Goal: Information Seeking & Learning: Learn about a topic

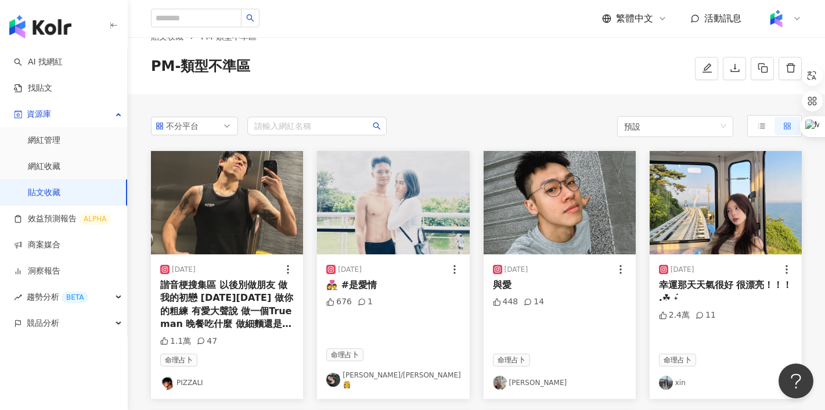
scroll to position [30, 0]
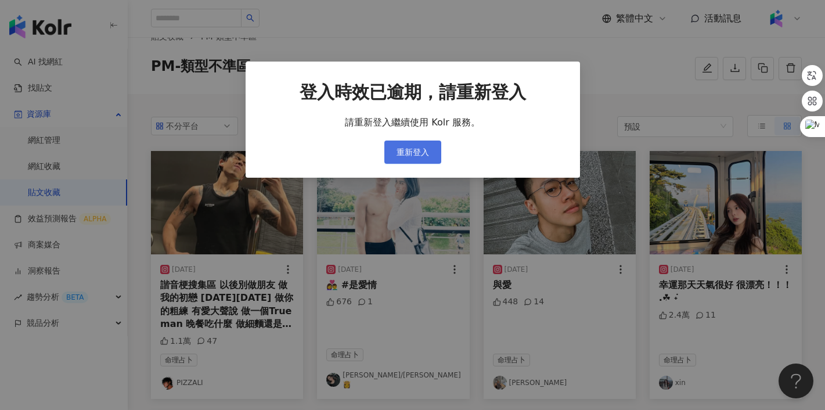
click at [417, 148] on span "重新登入" at bounding box center [413, 151] width 33 height 9
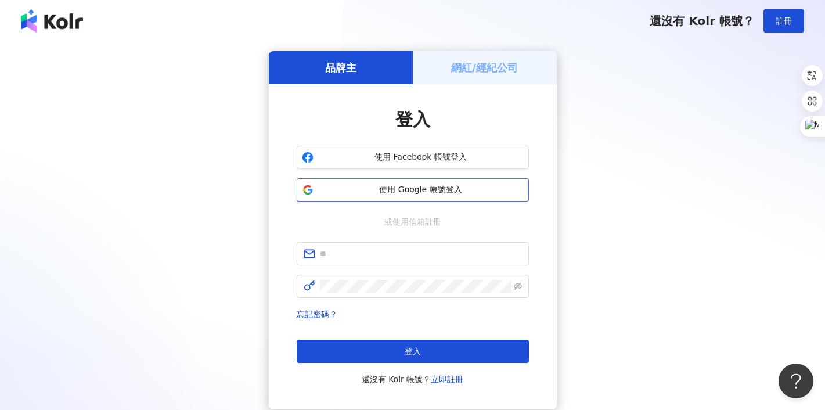
click at [447, 188] on span "使用 Google 帳號登入" at bounding box center [421, 190] width 206 height 12
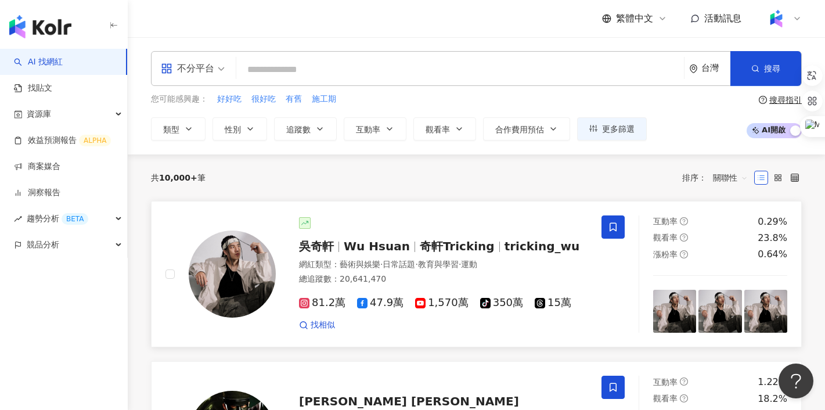
click at [322, 251] on span "吳奇軒" at bounding box center [316, 246] width 35 height 14
click at [39, 243] on span "競品分析" at bounding box center [43, 245] width 33 height 26
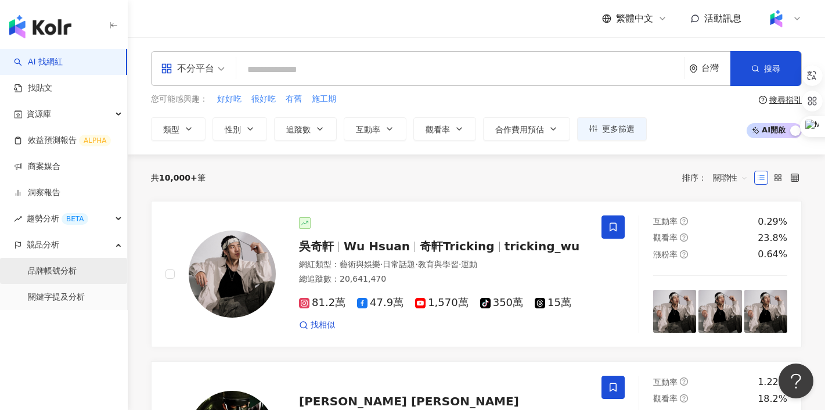
click at [50, 273] on link "品牌帳號分析" at bounding box center [52, 271] width 49 height 12
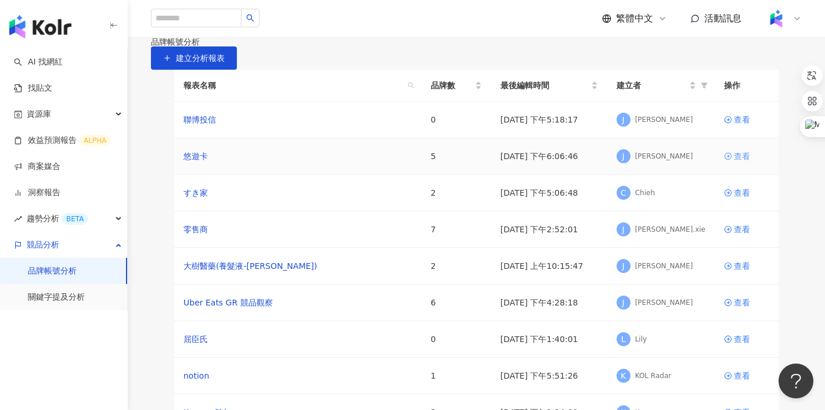
click at [743, 163] on div "查看" at bounding box center [742, 156] width 16 height 13
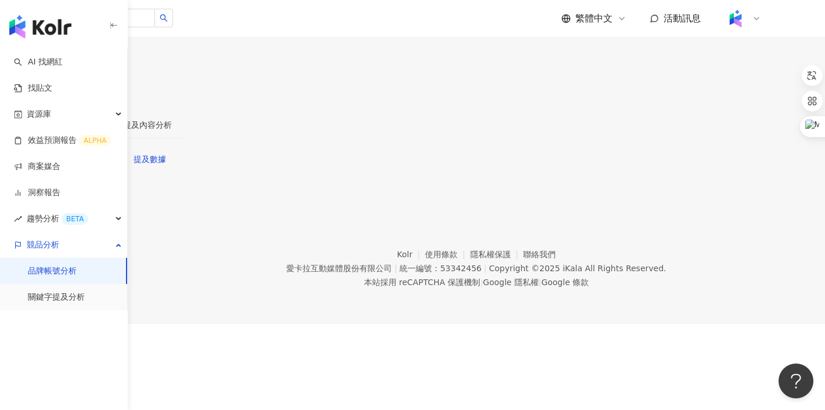
click at [100, 118] on div "帳號分析" at bounding box center [83, 124] width 33 height 13
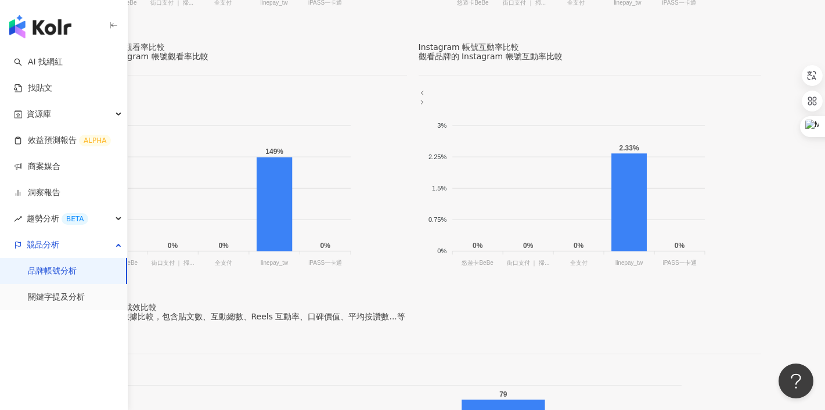
scroll to position [775, 0]
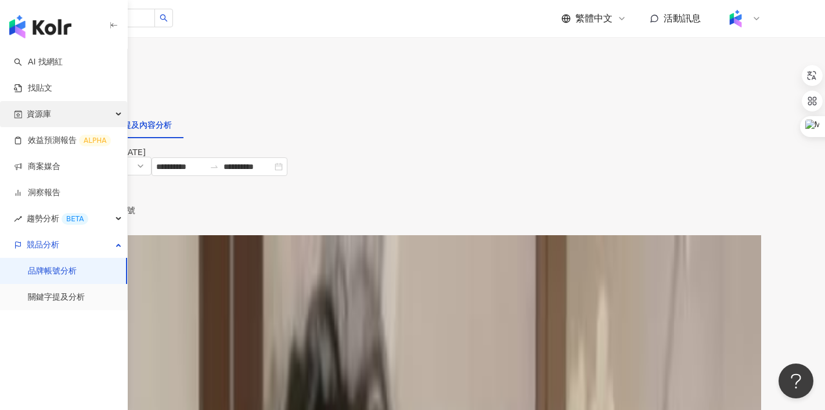
click at [52, 115] on div "資源庫" at bounding box center [63, 114] width 127 height 26
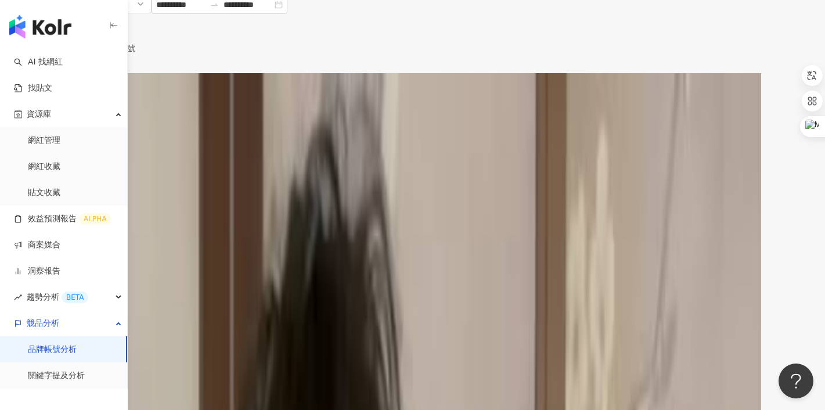
scroll to position [160, 0]
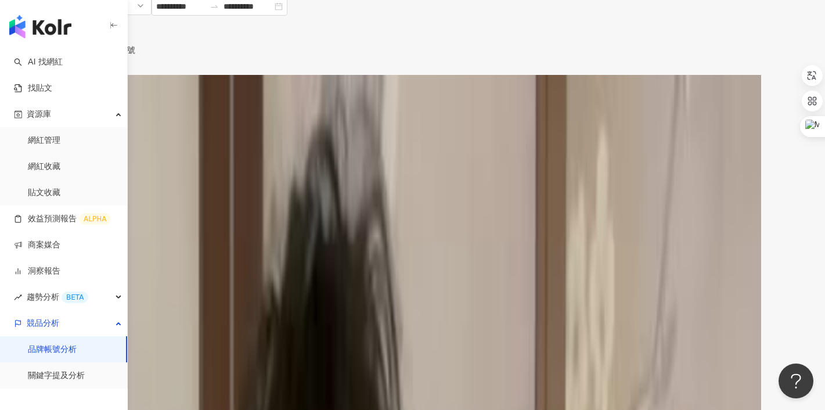
click at [121, 96] on span "聲量" at bounding box center [106, 102] width 28 height 17
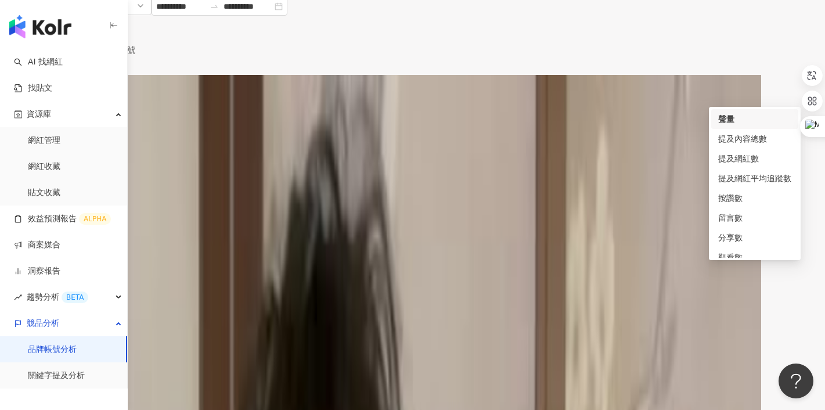
click at [663, 84] on div "Instagram 提及內容成效走勢" at bounding box center [413, 79] width 650 height 9
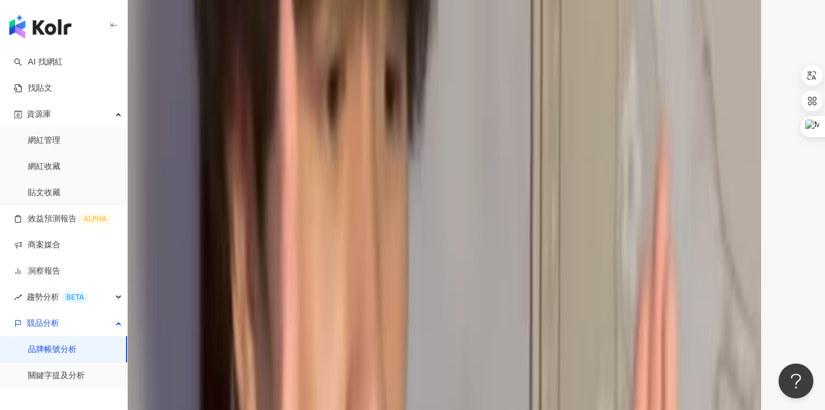
scroll to position [1718, 0]
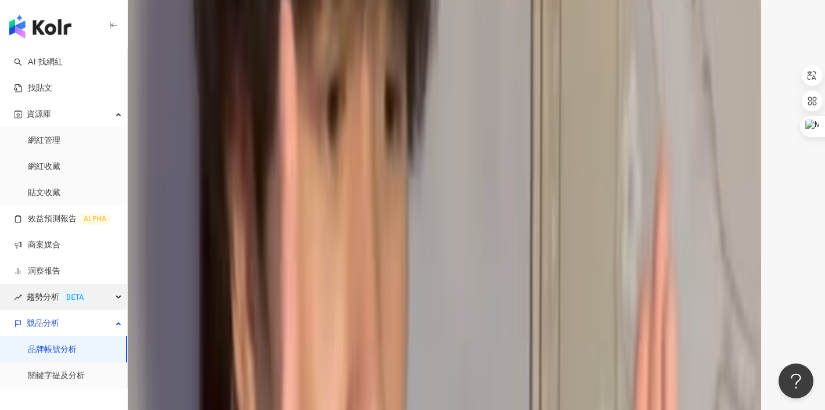
click at [37, 301] on span "趨勢分析 BETA" at bounding box center [58, 297] width 62 height 26
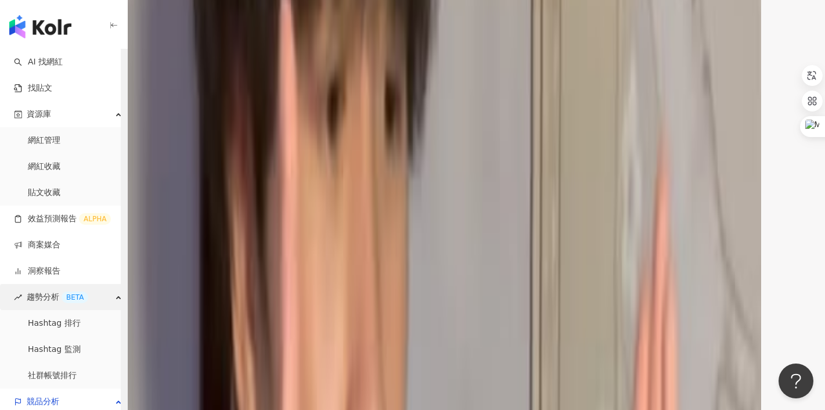
scroll to position [57, 0]
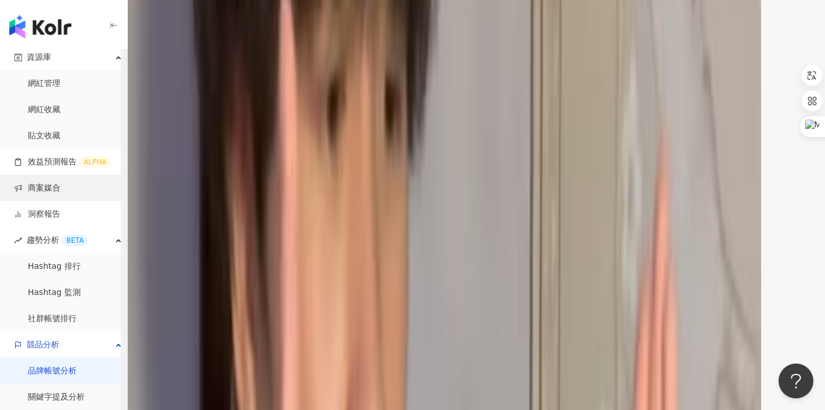
click at [37, 189] on link "商案媒合" at bounding box center [37, 188] width 46 height 12
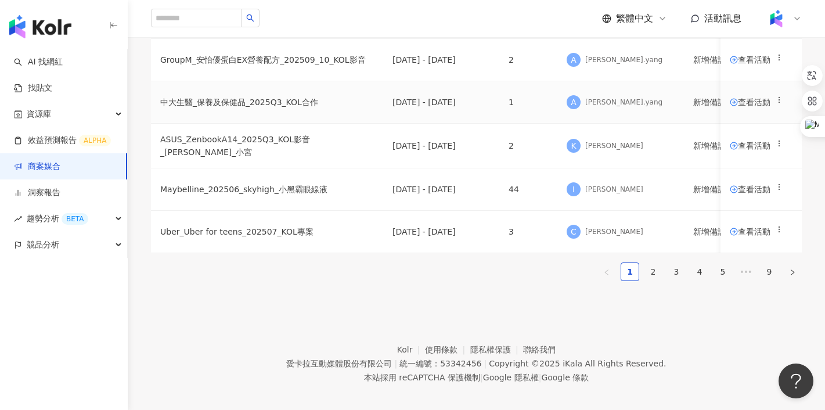
scroll to position [753, 0]
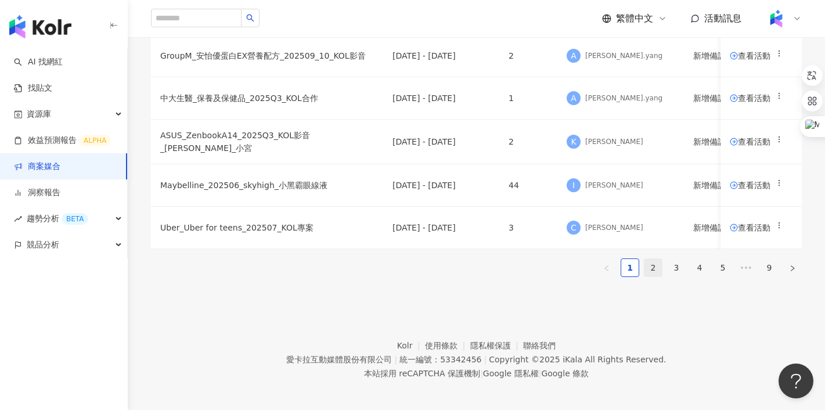
click at [645, 276] on link "2" at bounding box center [653, 267] width 17 height 17
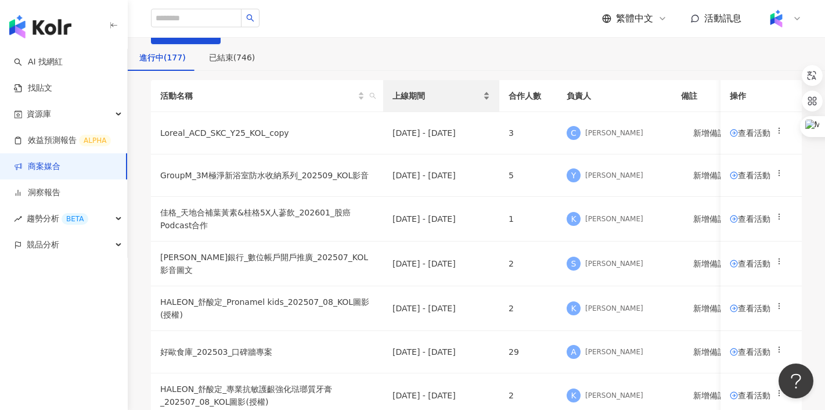
scroll to position [0, 0]
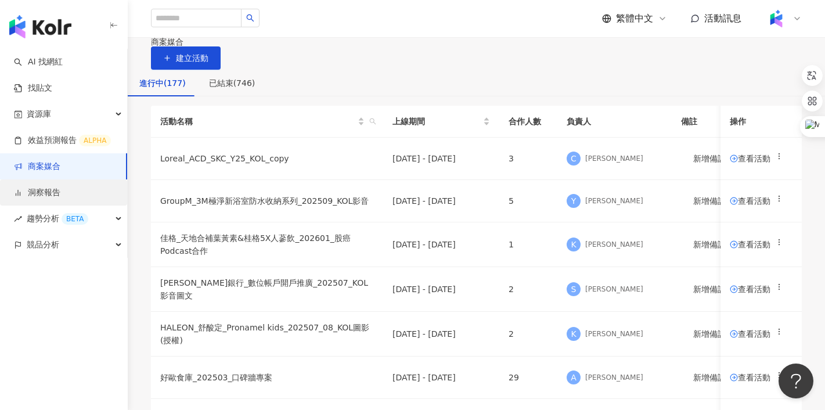
click at [57, 190] on link "洞察報告" at bounding box center [37, 193] width 46 height 12
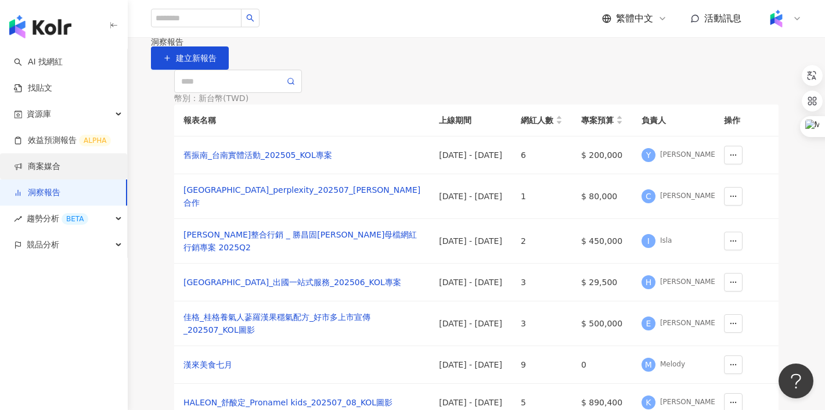
click at [60, 164] on link "商案媒合" at bounding box center [37, 167] width 46 height 12
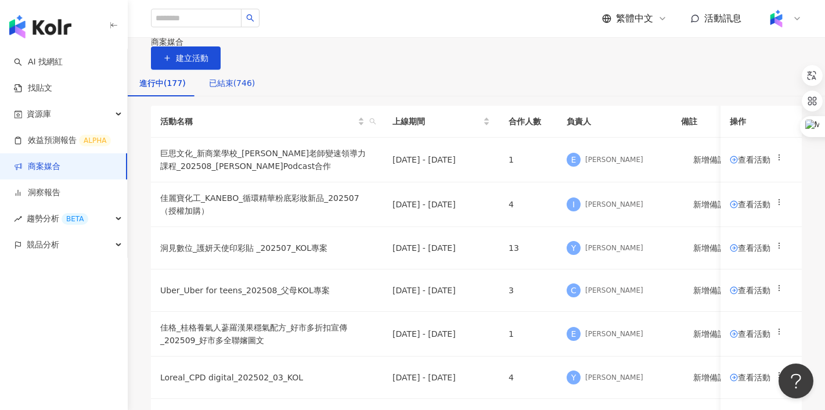
click at [255, 89] on div "已結束(746)" at bounding box center [232, 83] width 46 height 13
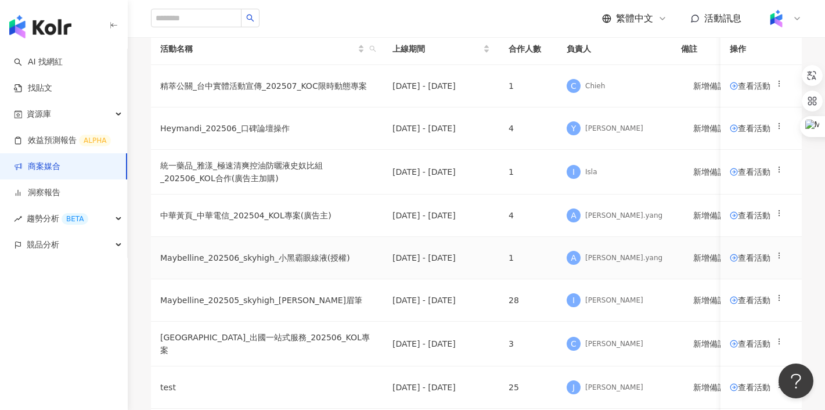
scroll to position [41, 0]
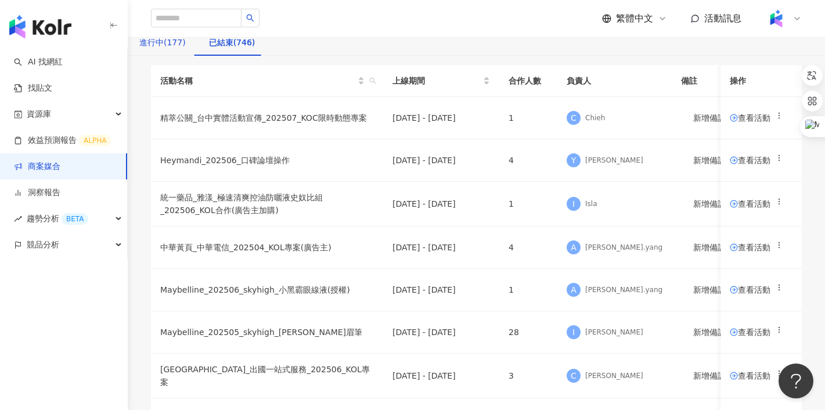
click at [184, 49] on div "進行中(177)" at bounding box center [162, 42] width 46 height 13
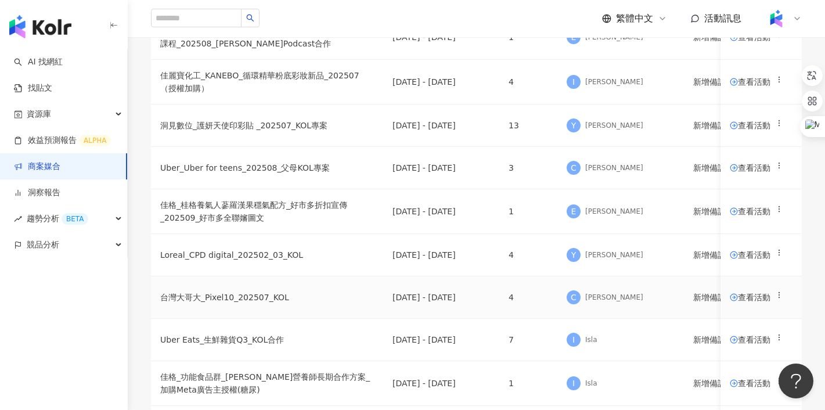
scroll to position [75, 0]
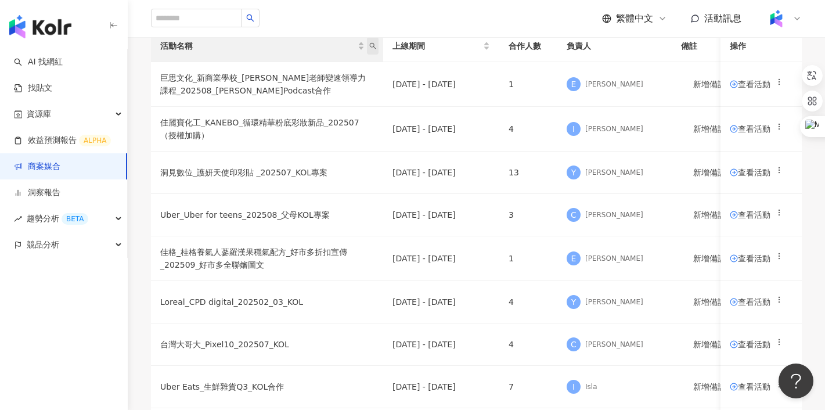
click at [376, 49] on icon "search" at bounding box center [372, 45] width 7 height 7
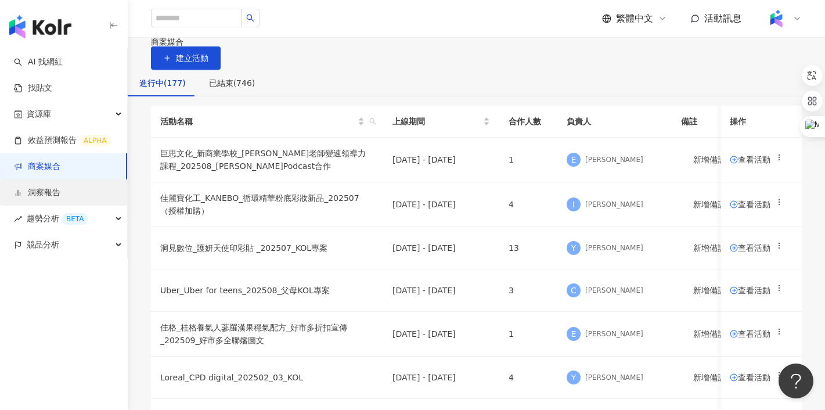
click at [50, 196] on link "洞察報告" at bounding box center [37, 193] width 46 height 12
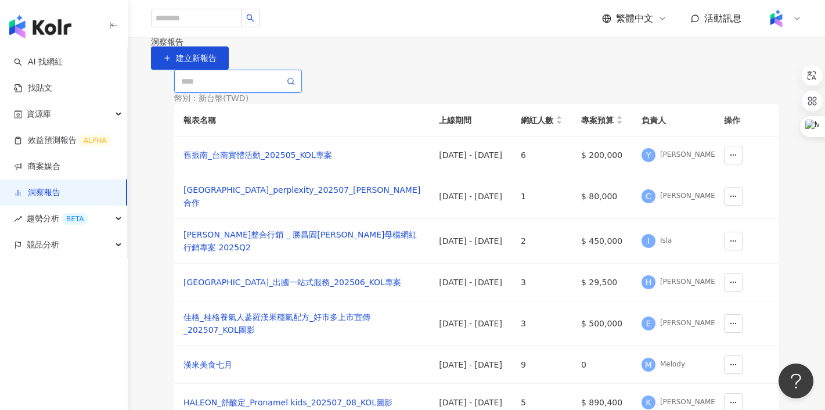
click at [247, 88] on input "text" at bounding box center [232, 81] width 103 height 13
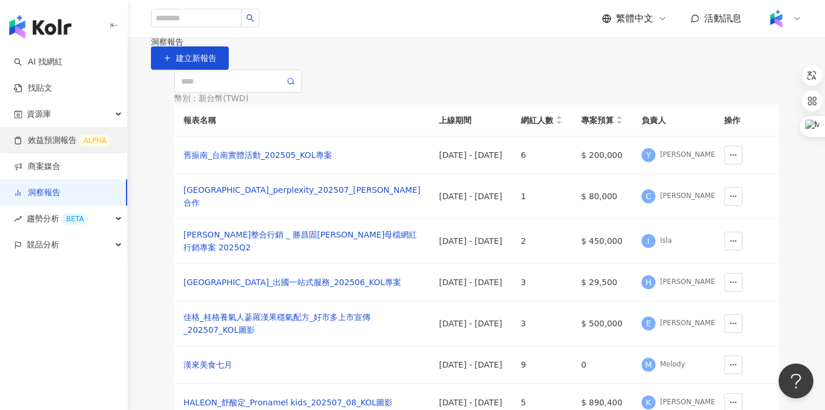
click at [44, 143] on link "效益預測報告 ALPHA" at bounding box center [62, 141] width 97 height 12
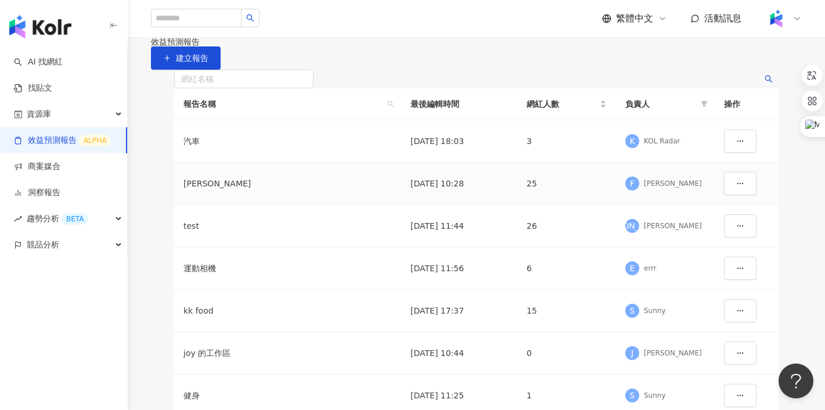
click at [474, 205] on td "[DATE] 10:28" at bounding box center [459, 184] width 116 height 42
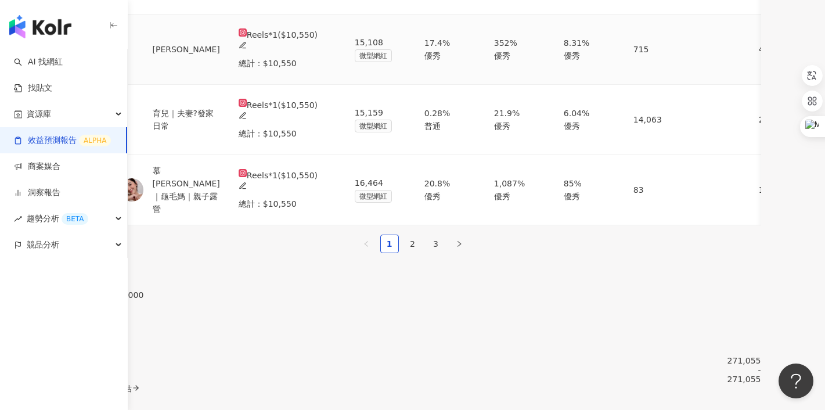
scroll to position [766, 0]
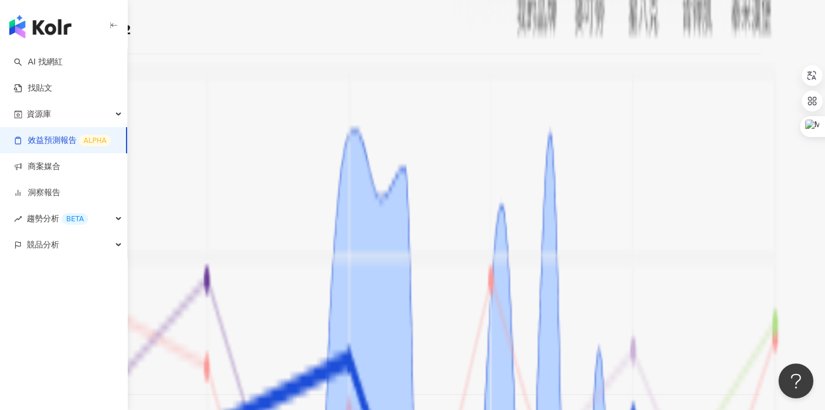
scroll to position [1240, 0]
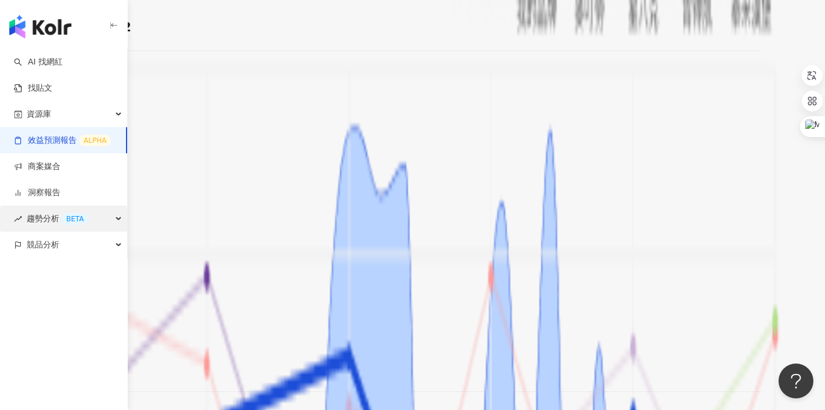
click at [44, 217] on span "趨勢分析 BETA" at bounding box center [58, 219] width 62 height 26
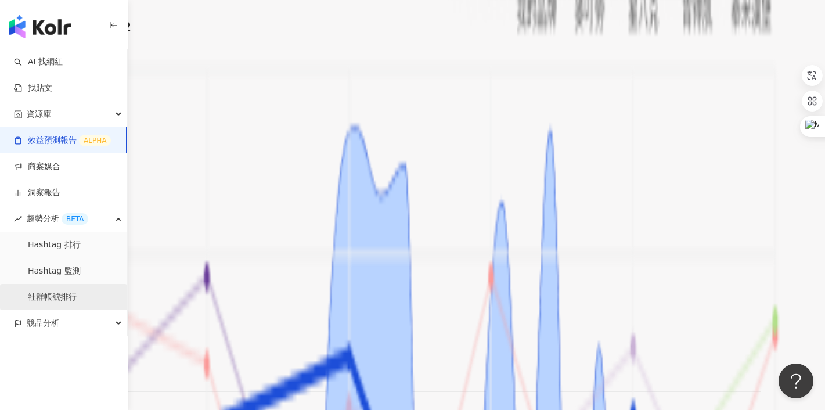
click at [52, 301] on link "社群帳號排行" at bounding box center [52, 297] width 49 height 12
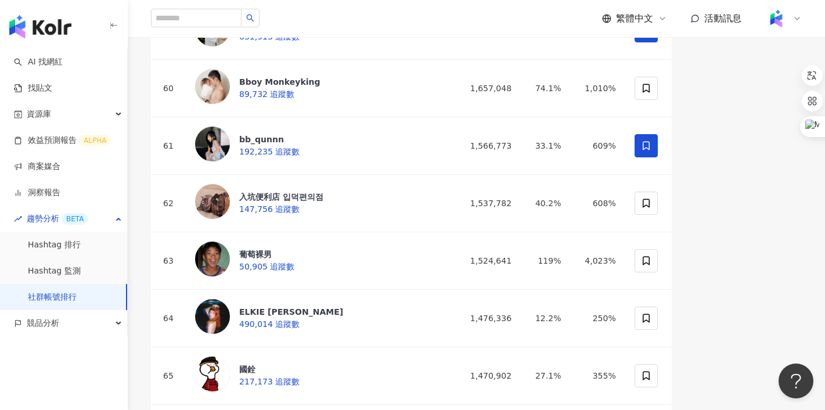
scroll to position [3401, 0]
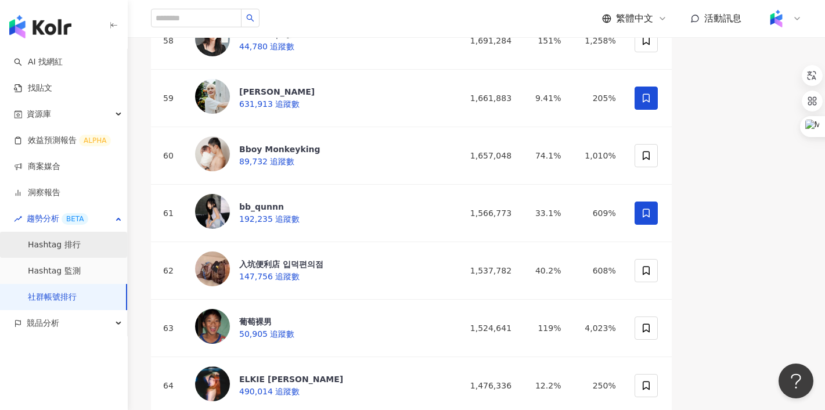
click at [64, 251] on link "Hashtag 排行" at bounding box center [54, 245] width 53 height 12
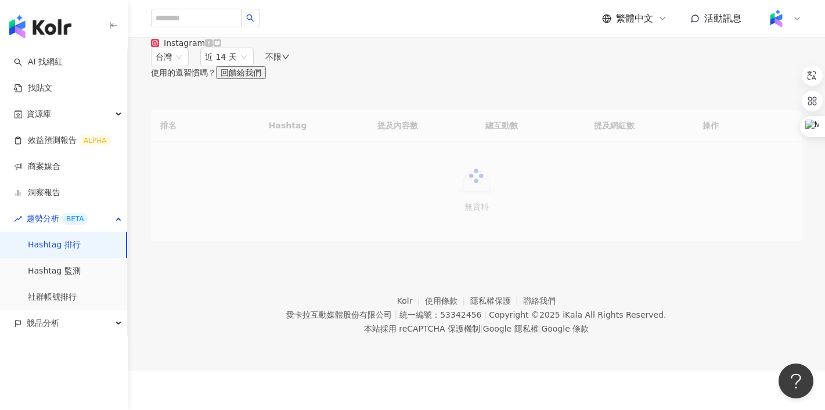
click at [64, 251] on link "Hashtag 排行" at bounding box center [54, 245] width 53 height 12
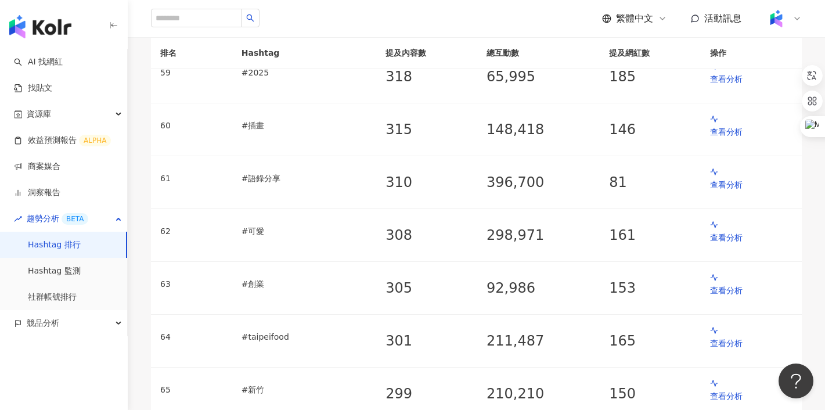
scroll to position [3185, 0]
click at [44, 316] on span "競品分析" at bounding box center [43, 323] width 33 height 26
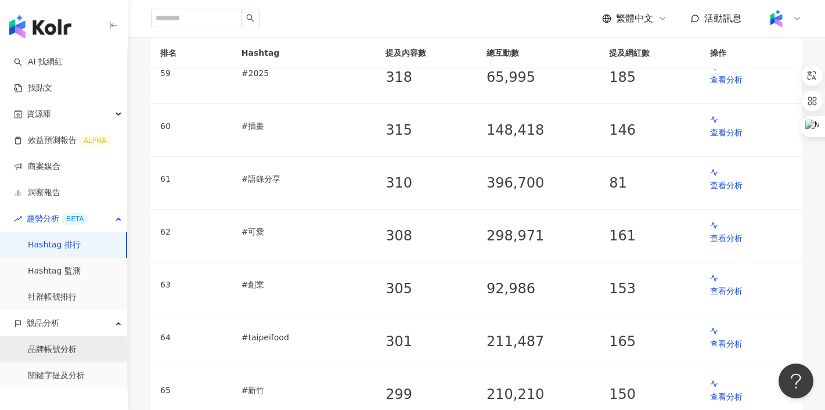
click at [49, 351] on link "品牌帳號分析" at bounding box center [52, 350] width 49 height 12
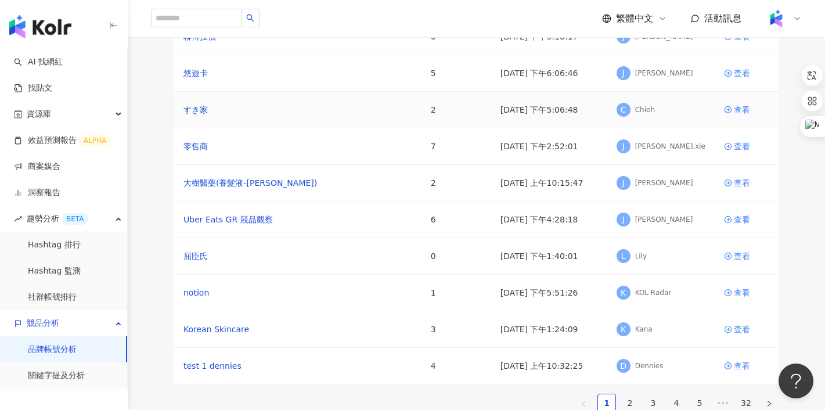
scroll to position [107, 0]
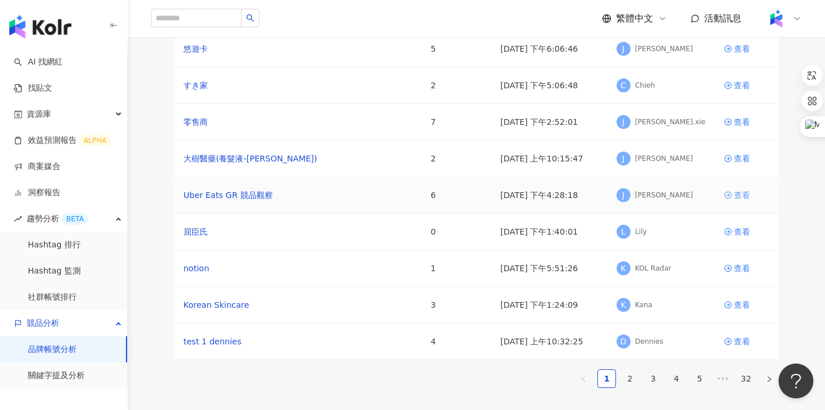
click at [743, 201] on div "查看" at bounding box center [742, 195] width 16 height 13
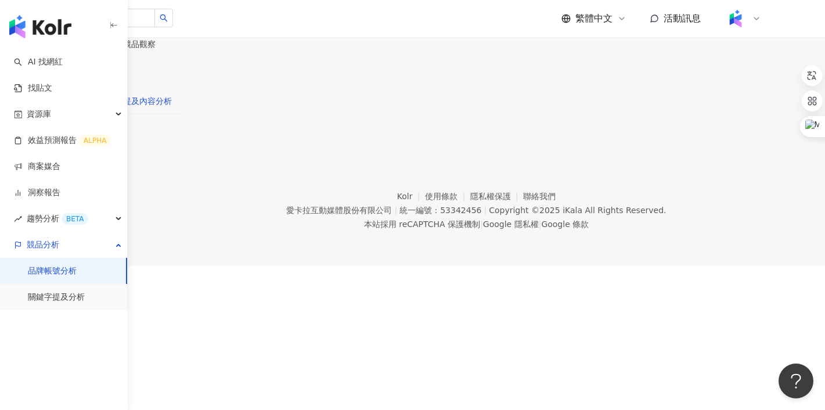
click at [172, 107] on div "提及內容分析" at bounding box center [147, 101] width 49 height 13
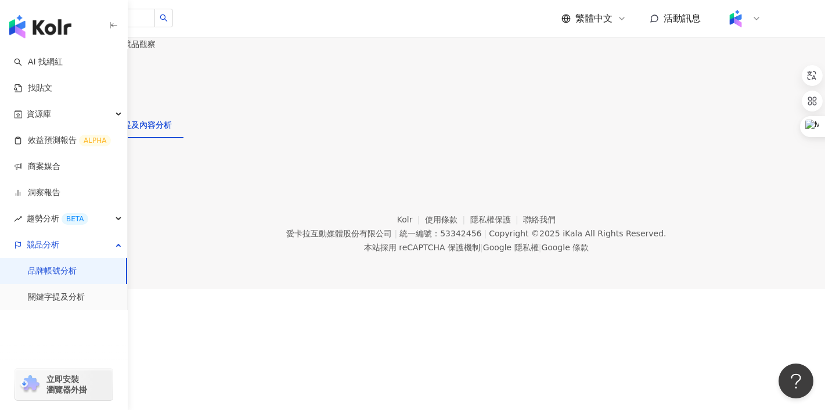
click at [172, 120] on div "提及內容分析" at bounding box center [147, 124] width 49 height 13
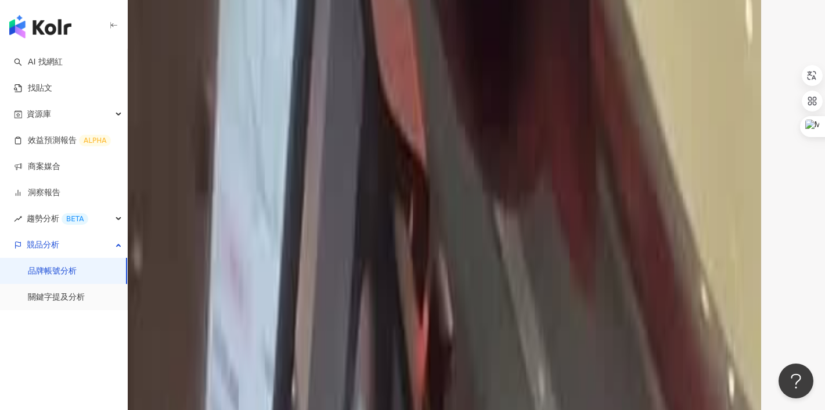
scroll to position [1313, 0]
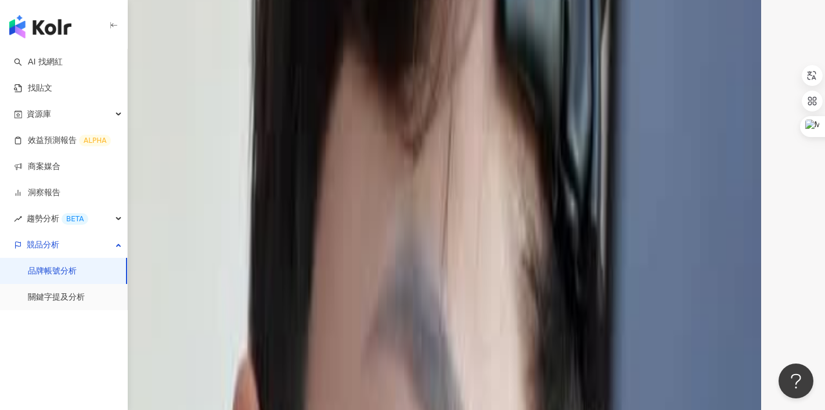
click at [137, 232] on span "中型網紅" at bounding box center [114, 240] width 45 height 17
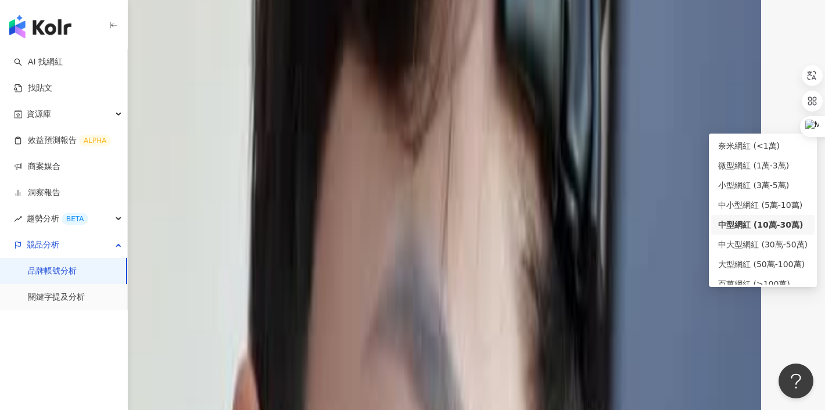
click at [137, 232] on span "中型網紅" at bounding box center [114, 240] width 45 height 17
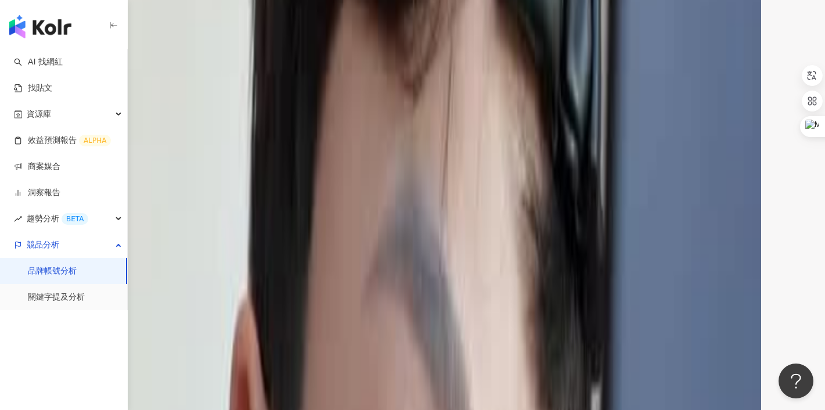
scroll to position [1381, 0]
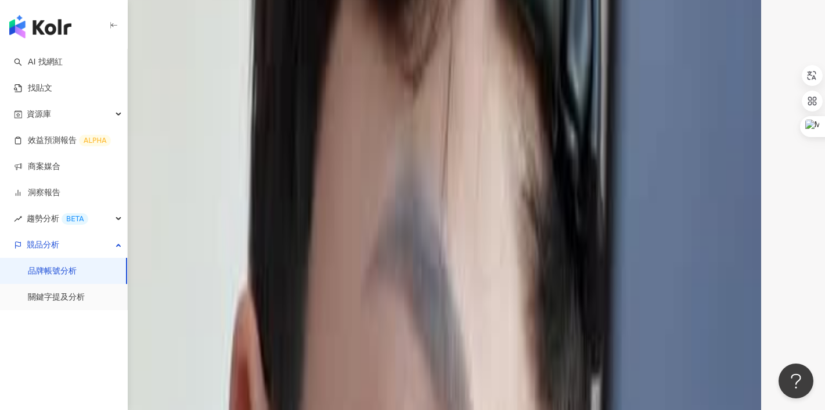
drag, startPoint x: 538, startPoint y: 225, endPoint x: 337, endPoint y: 153, distance: 212.9
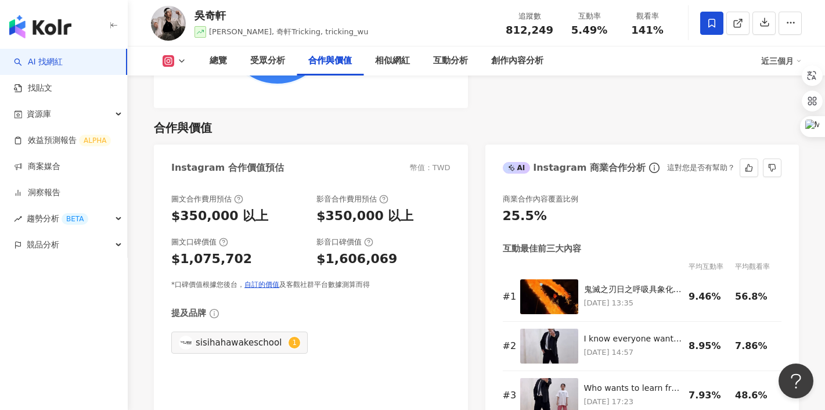
scroll to position [1556, 0]
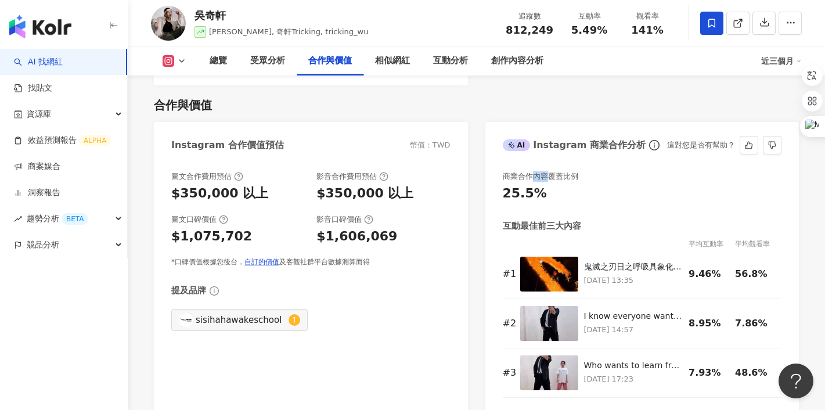
drag, startPoint x: 533, startPoint y: 178, endPoint x: 549, endPoint y: 177, distance: 15.7
click at [549, 177] on div "商業合作內容覆蓋比例" at bounding box center [540, 176] width 75 height 10
click at [556, 181] on div "商業合作內容覆蓋比例" at bounding box center [540, 176] width 75 height 10
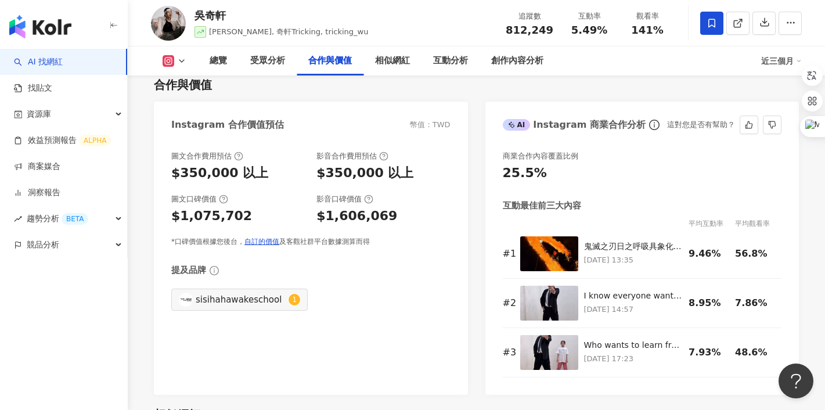
scroll to position [1576, 0]
drag, startPoint x: 701, startPoint y: 225, endPoint x: 686, endPoint y: 224, distance: 15.7
click at [686, 224] on tr "平均互動率 平均觀看率" at bounding box center [642, 223] width 279 height 12
click at [705, 228] on div "平均互動率" at bounding box center [712, 223] width 46 height 12
drag, startPoint x: 704, startPoint y: 226, endPoint x: 689, endPoint y: 225, distance: 14.6
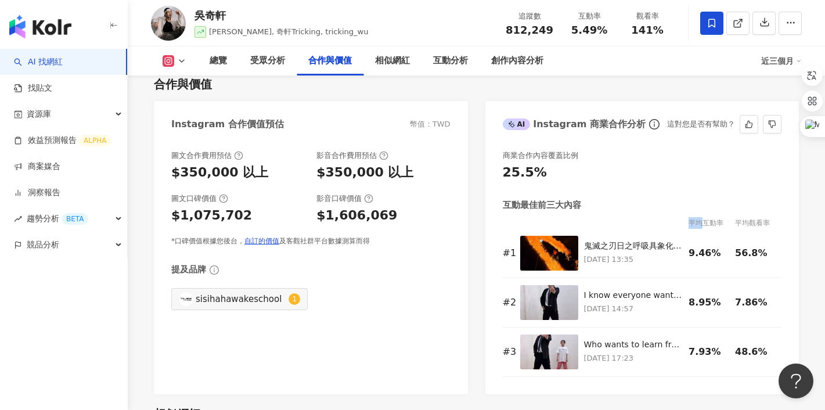
click at [689, 225] on div "平均互動率" at bounding box center [712, 223] width 46 height 12
click at [699, 228] on div "平均互動率" at bounding box center [712, 223] width 46 height 12
drag, startPoint x: 700, startPoint y: 224, endPoint x: 692, endPoint y: 224, distance: 8.7
click at [692, 224] on div "平均互動率" at bounding box center [712, 223] width 46 height 12
click at [696, 227] on div "平均互動率" at bounding box center [712, 223] width 46 height 12
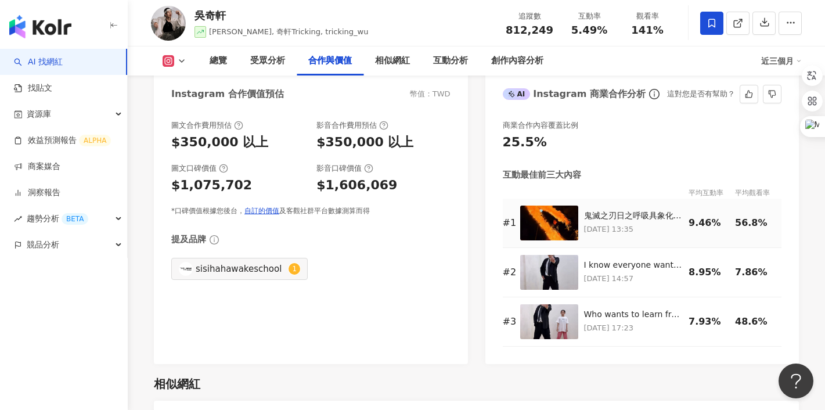
scroll to position [1610, 0]
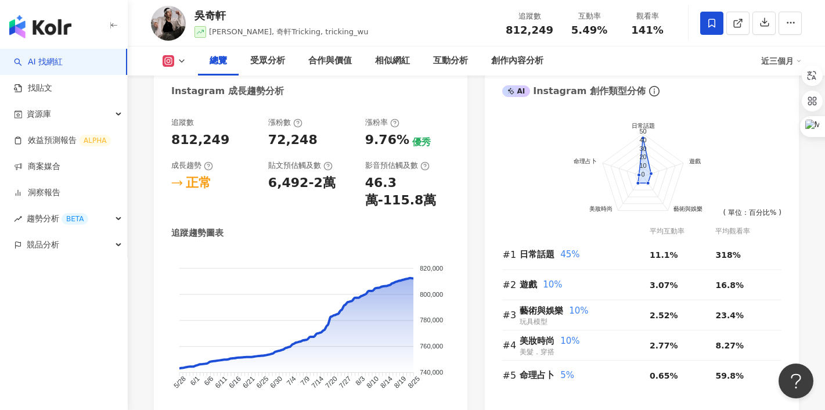
scroll to position [645, 0]
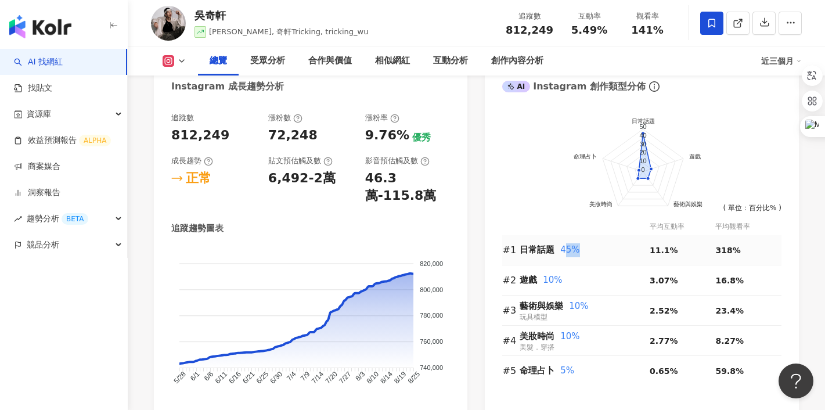
drag, startPoint x: 561, startPoint y: 250, endPoint x: 582, endPoint y: 250, distance: 20.3
click at [582, 250] on div "日常話題 45%" at bounding box center [584, 250] width 129 height 14
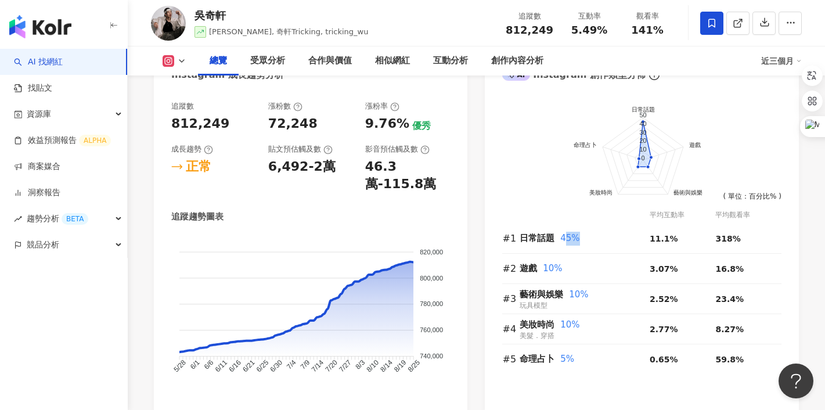
scroll to position [660, 0]
